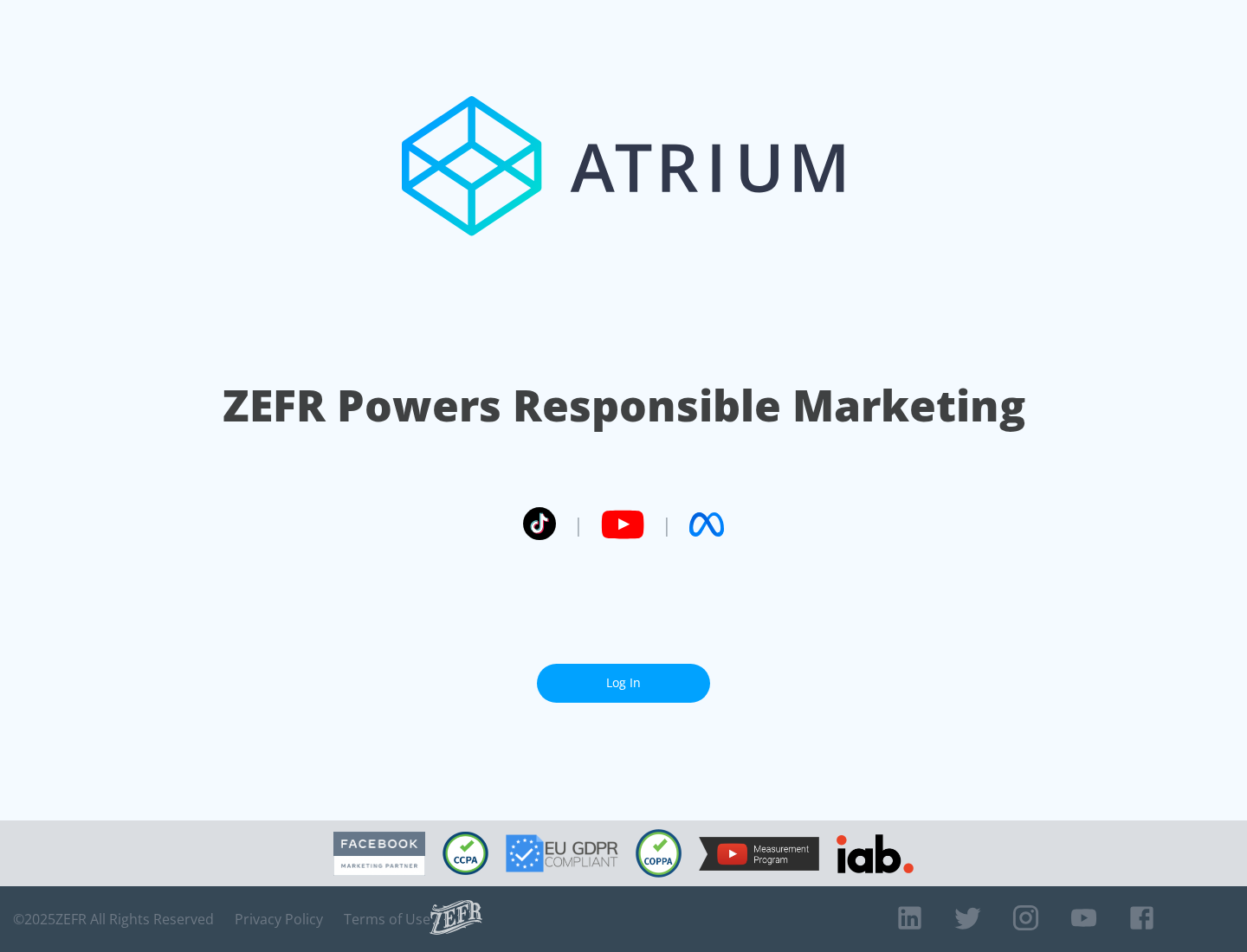
click at [624, 683] on link "Log In" at bounding box center [623, 684] width 173 height 39
